Goal: Task Accomplishment & Management: Use online tool/utility

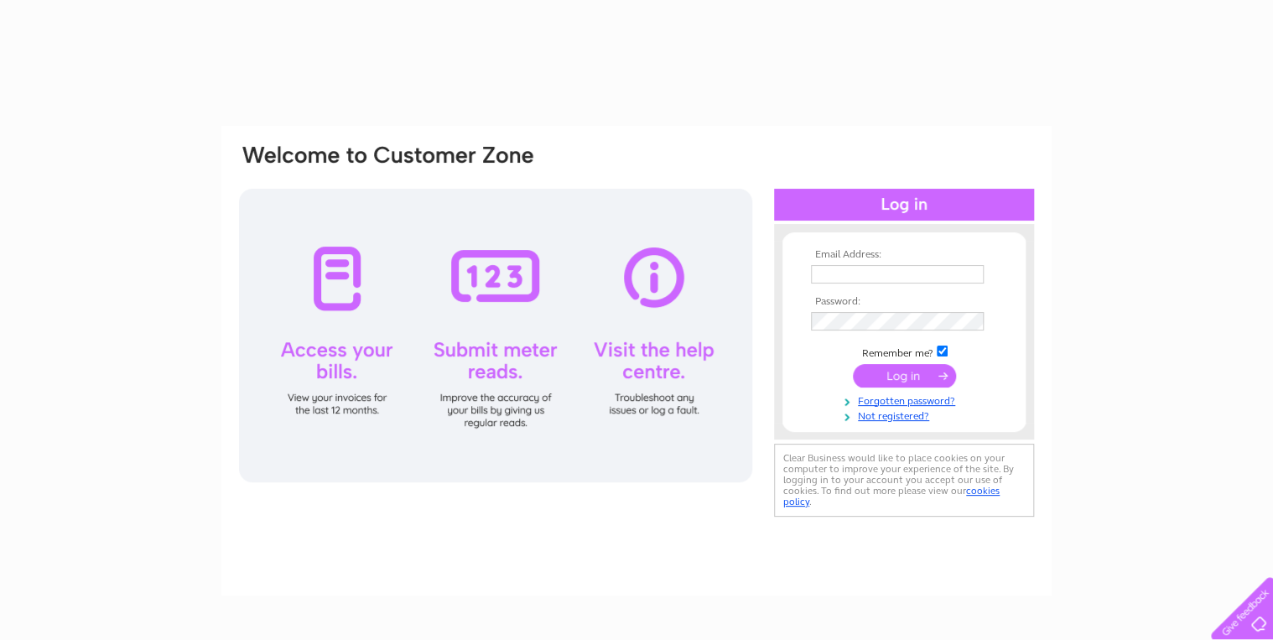
type input "oldsbosahan@aol.com"
click at [900, 375] on input "submit" at bounding box center [904, 375] width 103 height 23
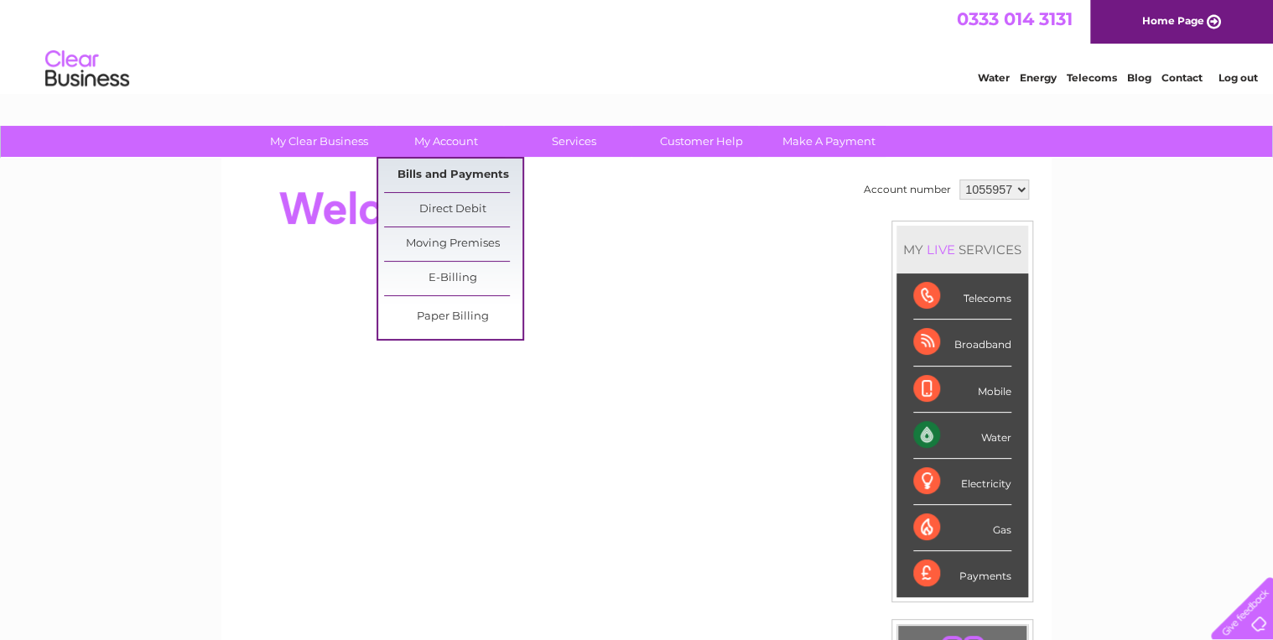
click at [465, 173] on link "Bills and Payments" at bounding box center [453, 176] width 138 height 34
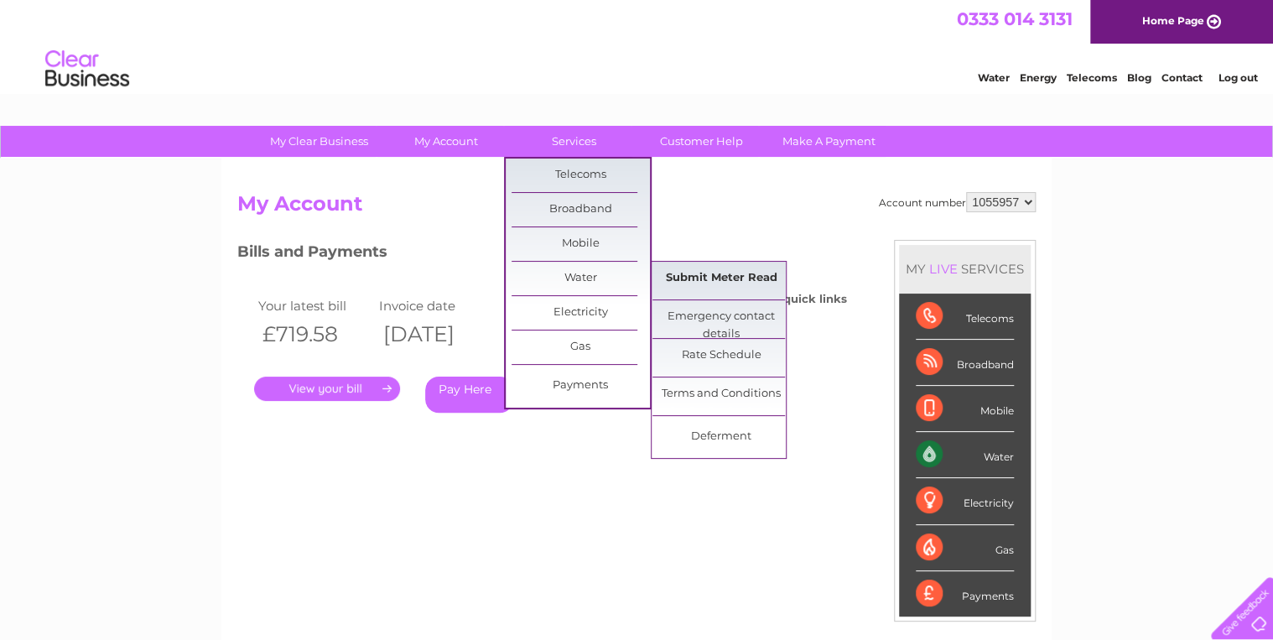
click at [711, 275] on link "Submit Meter Read" at bounding box center [722, 279] width 138 height 34
